Goal: Book appointment/travel/reservation

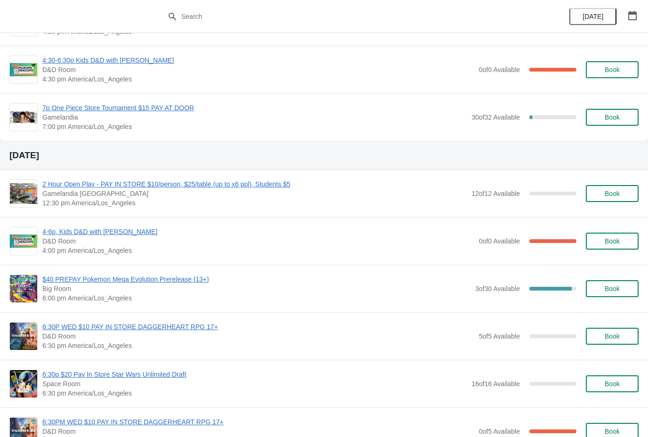
scroll to position [164, 0]
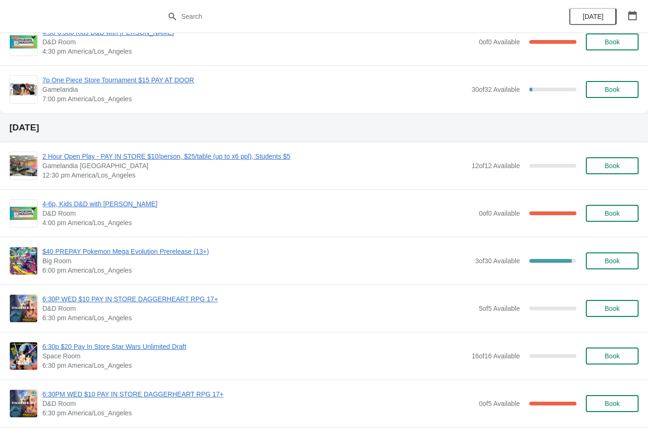
click at [618, 264] on span "Book" at bounding box center [611, 261] width 15 height 8
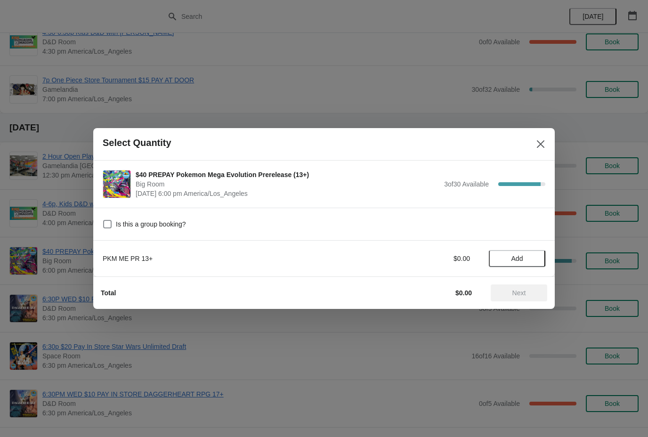
click at [465, 250] on div "PKM ME PR 13+ $0.00 Add" at bounding box center [324, 258] width 442 height 17
click at [522, 255] on span "Add" at bounding box center [517, 259] width 12 height 8
click at [525, 291] on span "Next" at bounding box center [519, 293] width 14 height 8
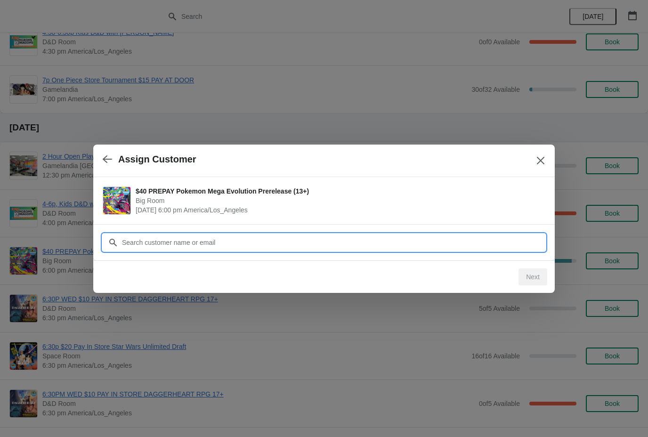
click at [422, 243] on input "Customer" at bounding box center [333, 242] width 424 height 17
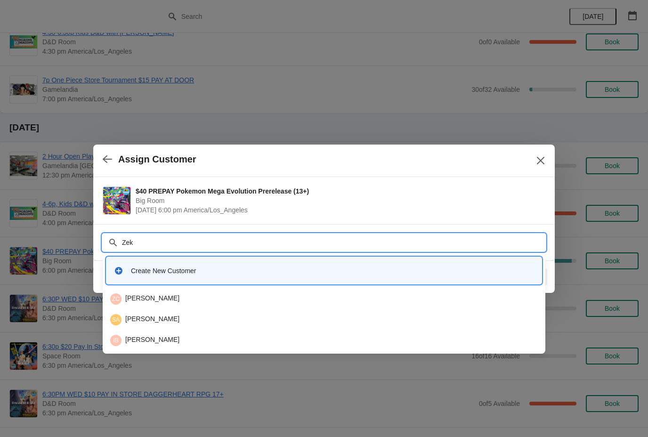
type input "Zeke"
click at [224, 297] on div "SA [PERSON_NAME]" at bounding box center [323, 298] width 427 height 11
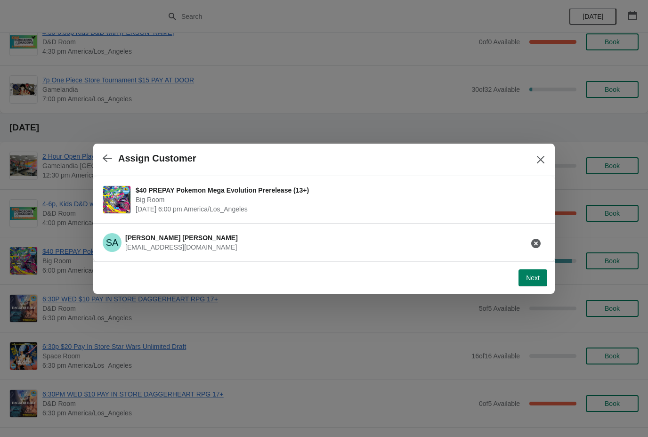
click at [534, 273] on button "Next" at bounding box center [532, 277] width 29 height 17
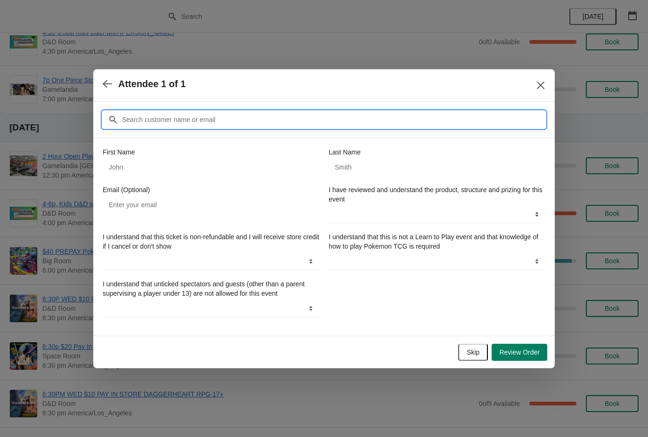
click at [233, 117] on input "Customer" at bounding box center [333, 119] width 424 height 17
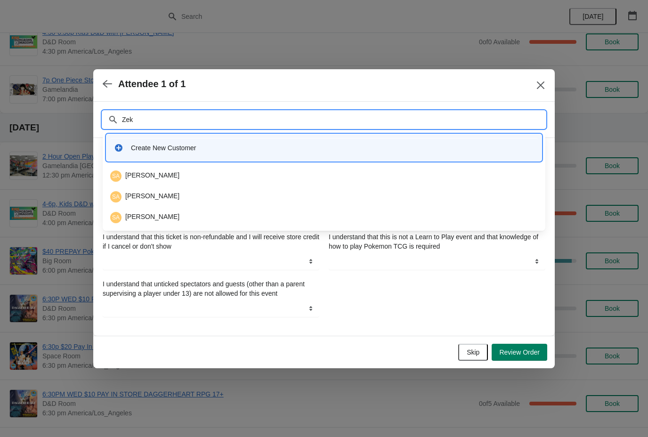
type input "Zeke"
click at [255, 175] on div "SA [PERSON_NAME]" at bounding box center [323, 175] width 427 height 11
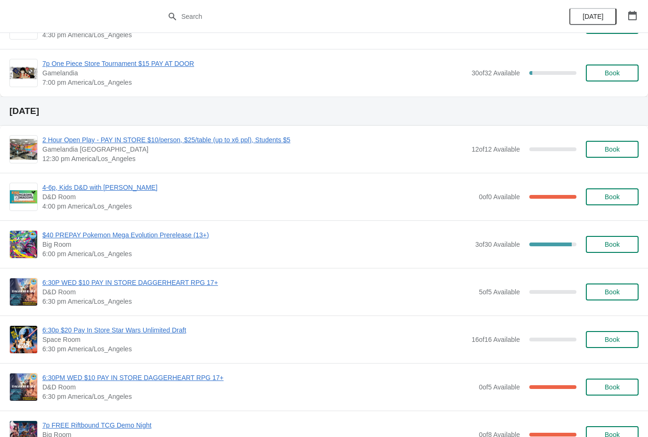
scroll to position [182, 0]
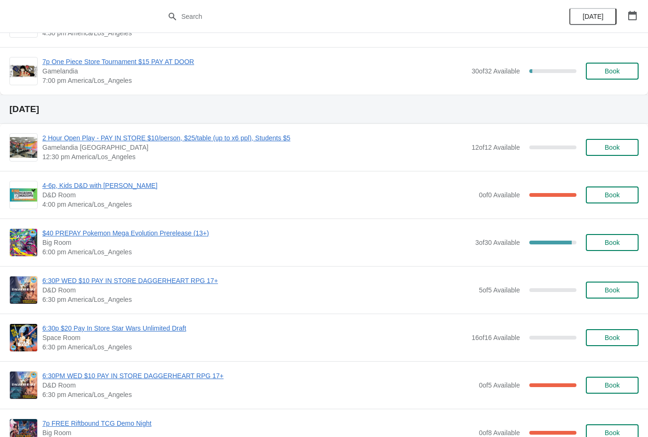
click at [622, 244] on span "Book" at bounding box center [612, 243] width 36 height 8
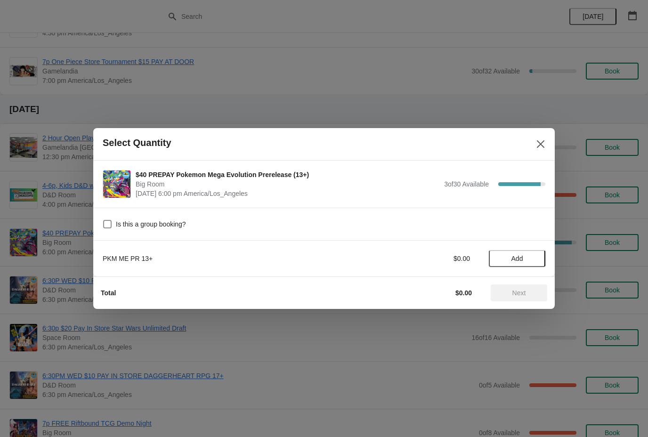
click at [534, 258] on span "Add" at bounding box center [517, 259] width 40 height 8
click at [531, 296] on span "Next" at bounding box center [518, 293] width 41 height 8
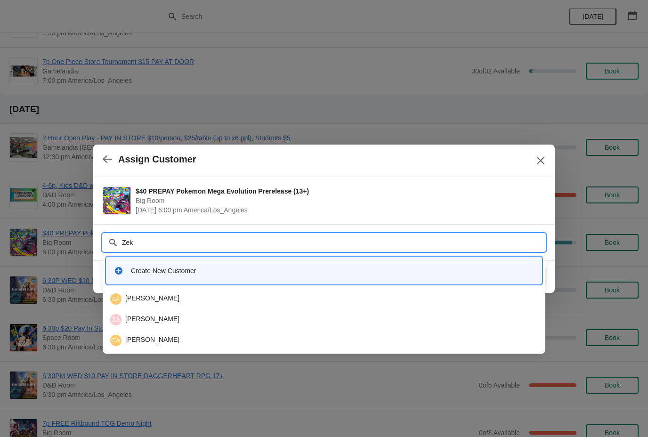
type input "Zeke"
click at [181, 300] on div "SA [PERSON_NAME]" at bounding box center [323, 298] width 427 height 11
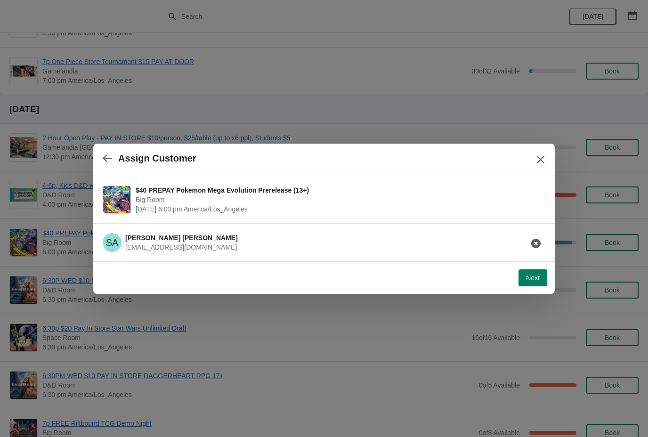
click at [543, 276] on button "Next" at bounding box center [532, 277] width 29 height 17
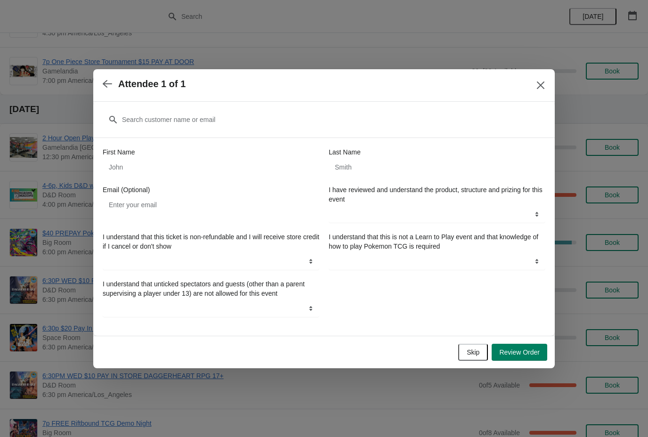
click at [255, 148] on div "First Name" at bounding box center [211, 151] width 217 height 9
click at [247, 159] on input "First Name" at bounding box center [211, 167] width 217 height 17
type input "Zeke"
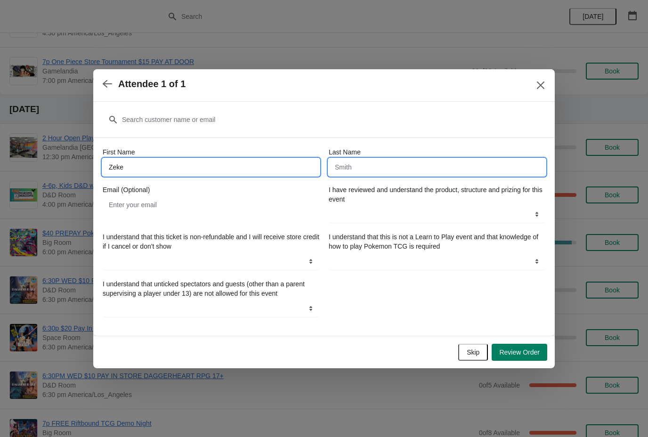
click at [363, 172] on input "Last Name" at bounding box center [437, 167] width 217 height 17
type input "[PERSON_NAME]"
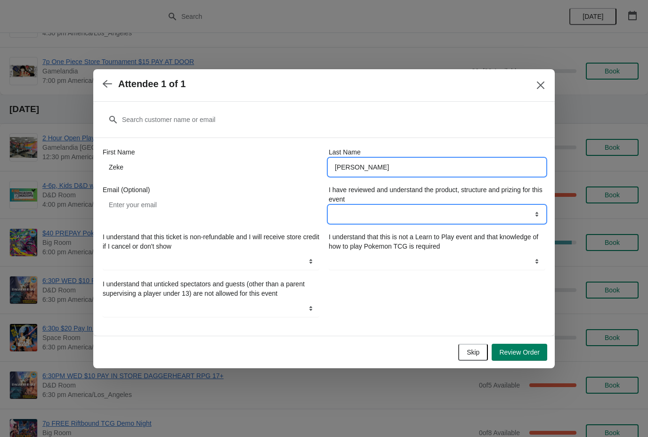
click at [377, 217] on select "YES" at bounding box center [437, 214] width 217 height 17
select select "YES"
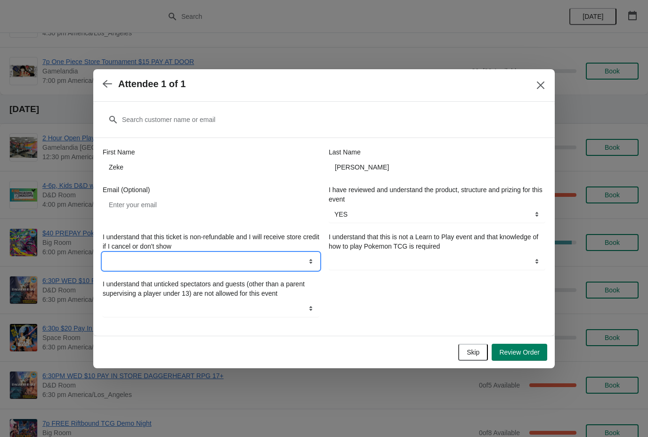
click at [291, 257] on select "YES" at bounding box center [211, 261] width 217 height 17
select select "YES"
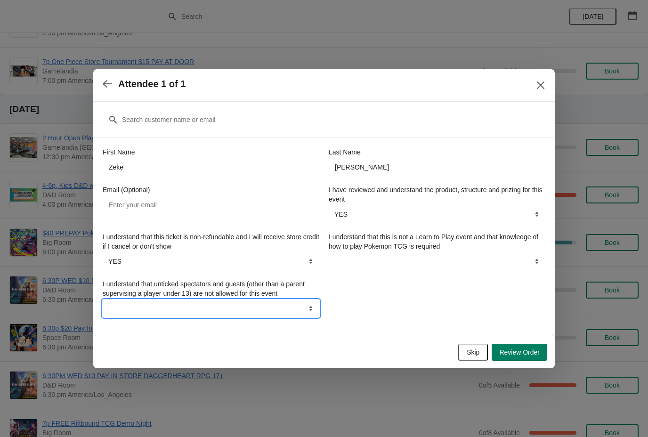
click at [293, 305] on select "YES" at bounding box center [211, 308] width 217 height 17
select select "YES"
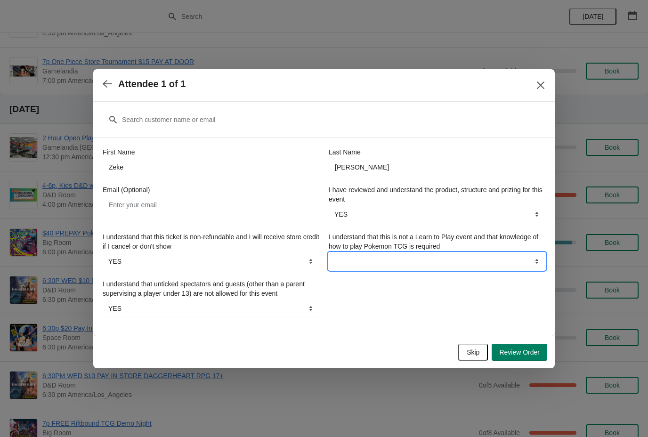
click at [431, 258] on select "YES" at bounding box center [437, 261] width 217 height 17
select select "YES"
click at [535, 353] on span "Review Order" at bounding box center [519, 352] width 40 height 8
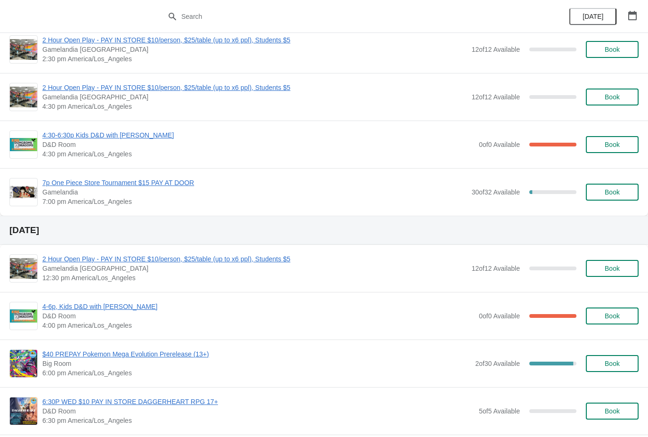
scroll to position [69, 0]
